Goal: Information Seeking & Learning: Check status

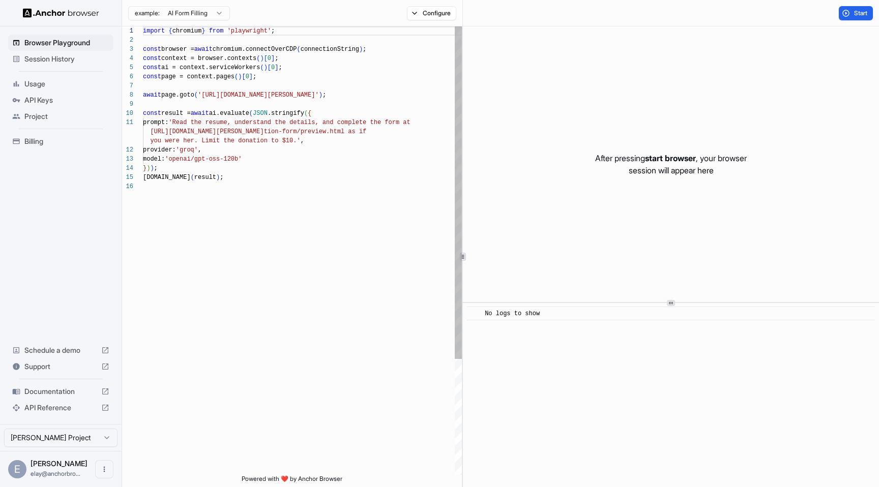
scroll to position [92, 0]
click at [57, 57] on span "Session History" at bounding box center [66, 59] width 85 height 10
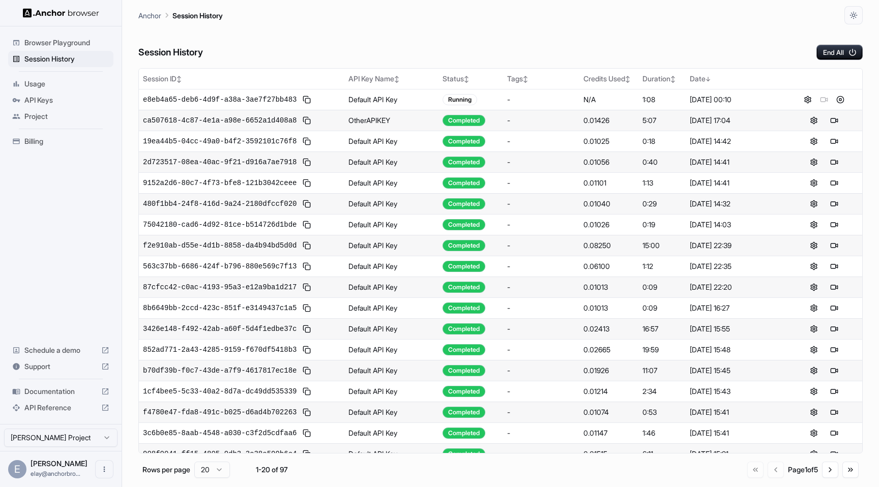
click at [306, 51] on div "Session History End All" at bounding box center [500, 42] width 724 height 36
click at [827, 48] on button "End All" at bounding box center [839, 52] width 46 height 15
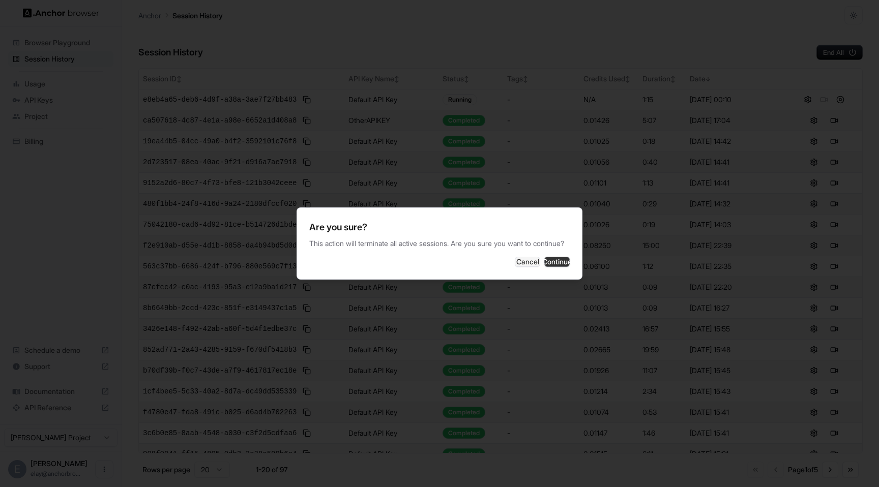
click at [544, 264] on button "Continue" at bounding box center [556, 262] width 25 height 10
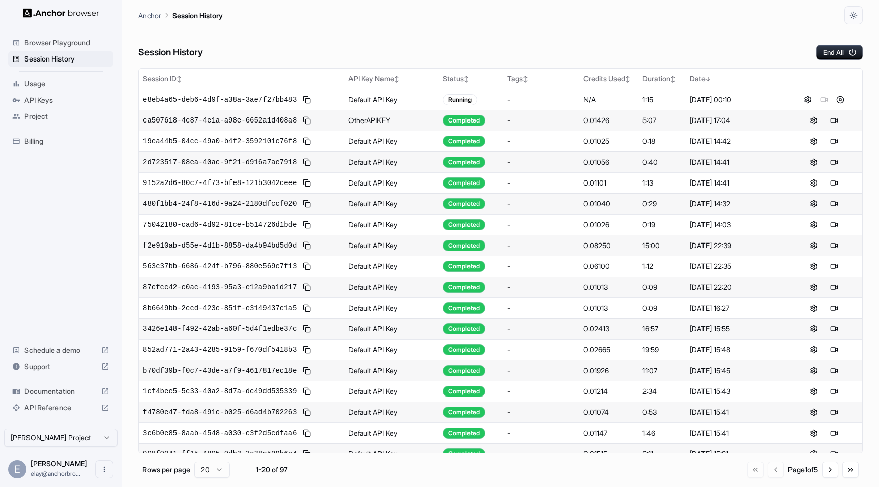
click at [487, 44] on div "Session History End All" at bounding box center [500, 42] width 724 height 36
click at [280, 90] on td "e8eb4a65-deb6-4d9f-a38a-3ae7f27bb483" at bounding box center [241, 99] width 205 height 21
click at [277, 95] on span "e8eb4a65-deb6-4d9f-a38a-3ae7f27bb483" at bounding box center [220, 100] width 154 height 10
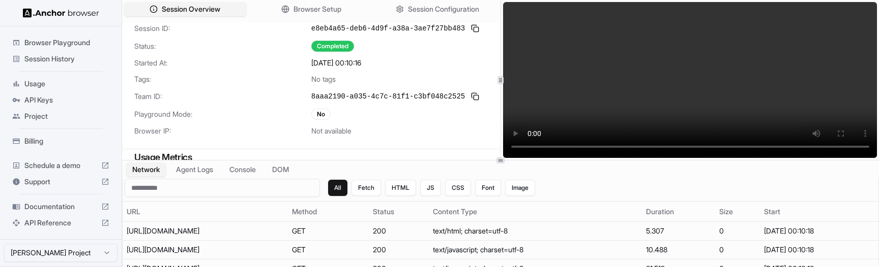
click at [221, 101] on span "Team ID:" at bounding box center [222, 97] width 177 height 10
click at [471, 32] on button at bounding box center [475, 28] width 12 height 12
click at [473, 28] on button at bounding box center [475, 28] width 12 height 12
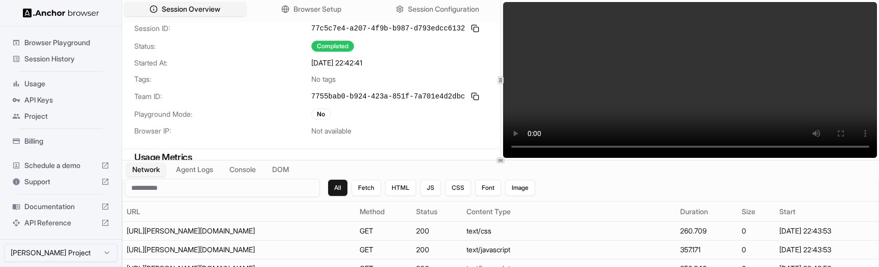
click at [367, 101] on span "7755bab0-b924-423a-851f-7a701e4d2dbc" at bounding box center [388, 97] width 154 height 10
